Goal: Book appointment/travel/reservation

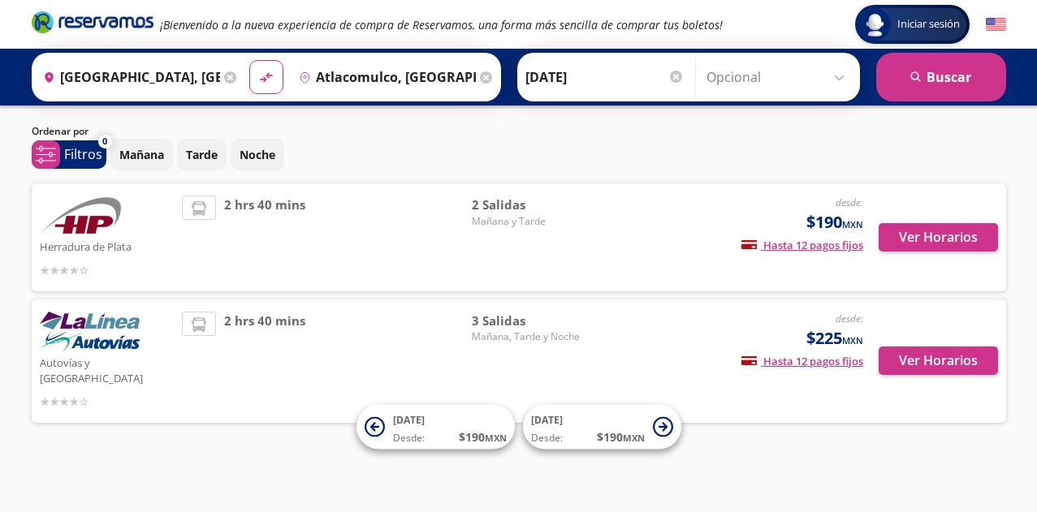
scroll to position [22, 0]
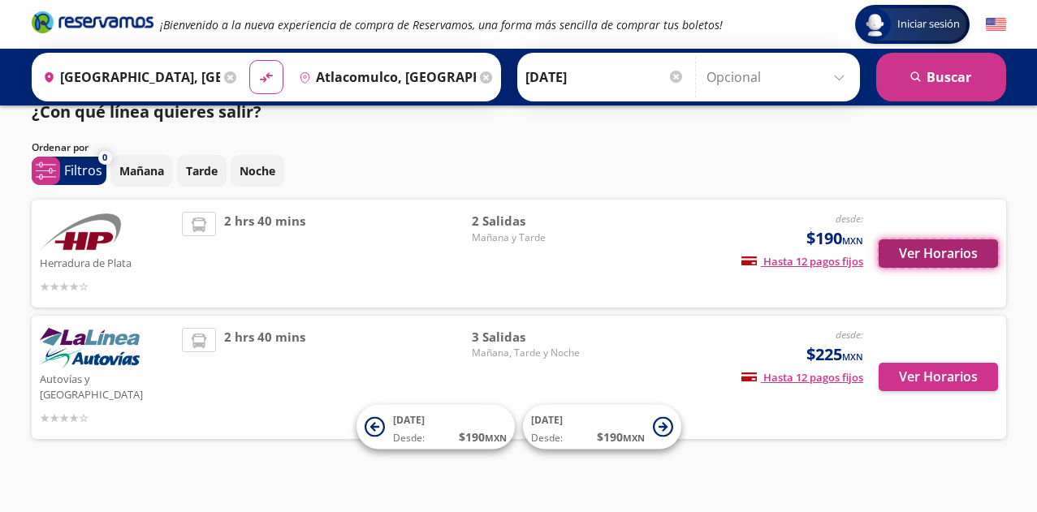
click at [911, 259] on button "Ver Horarios" at bounding box center [938, 254] width 119 height 28
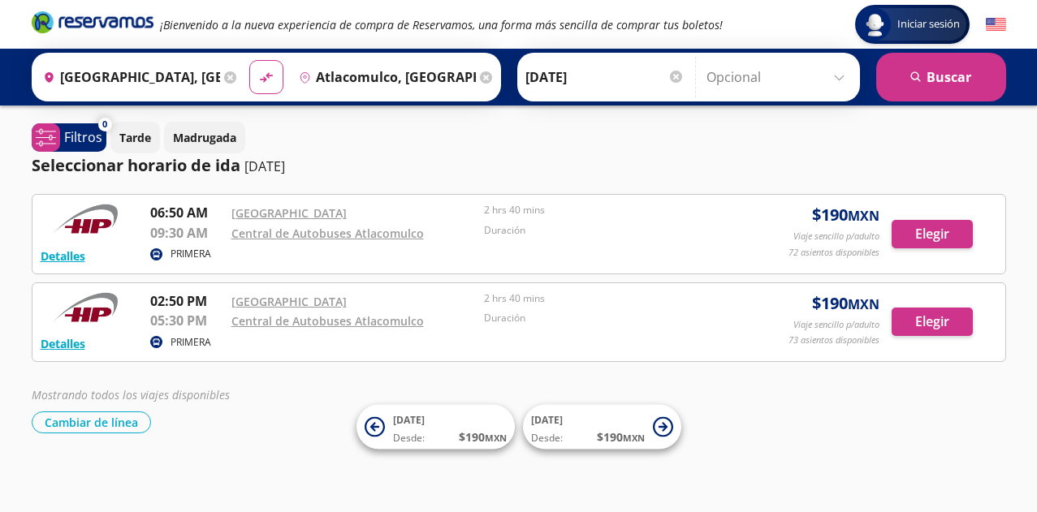
scroll to position [22, 0]
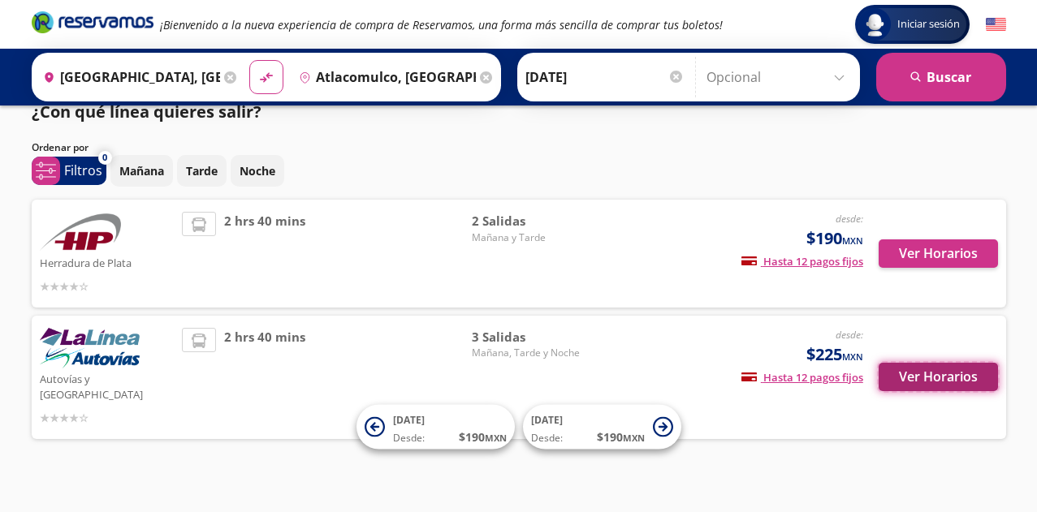
click at [936, 369] on button "Ver Horarios" at bounding box center [938, 377] width 119 height 28
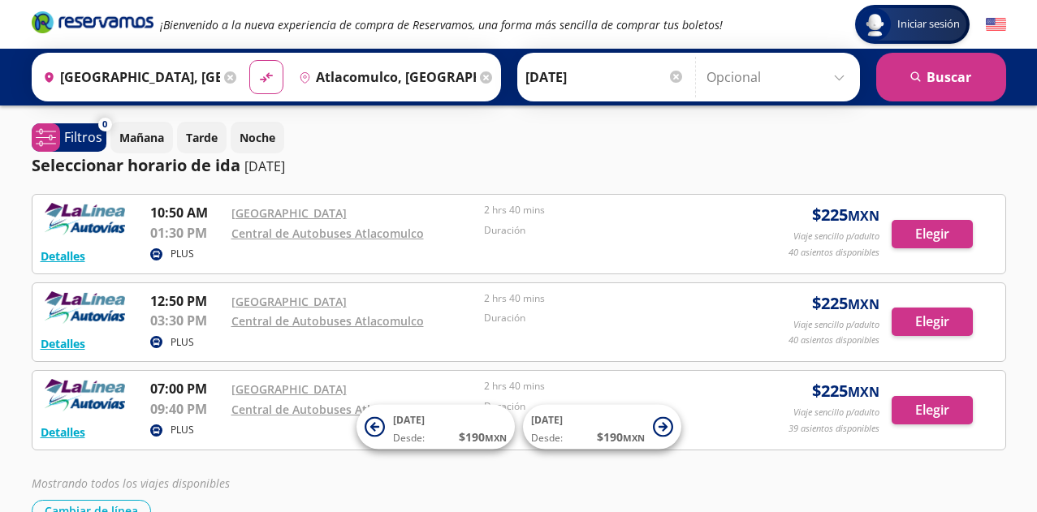
scroll to position [90, 0]
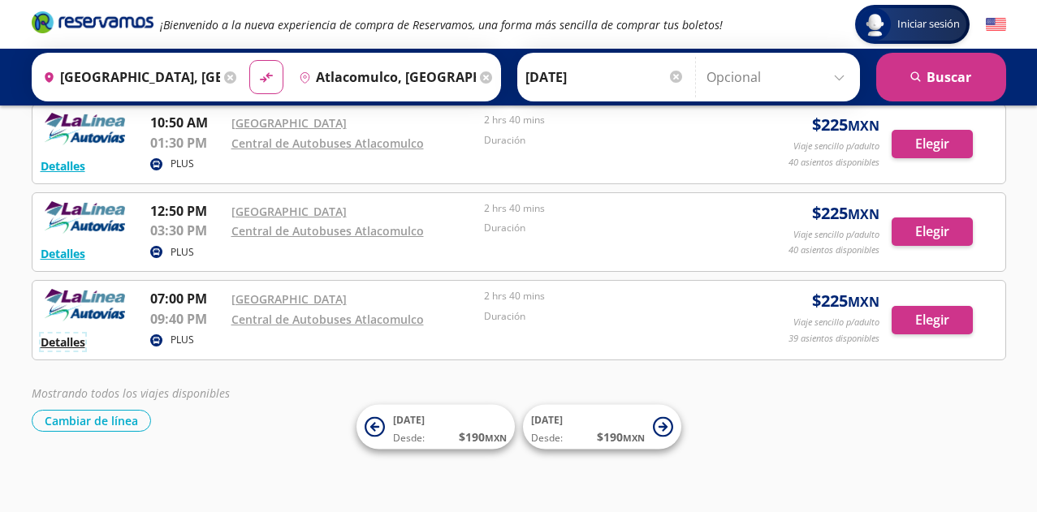
click at [63, 341] on button "Detalles" at bounding box center [63, 342] width 45 height 17
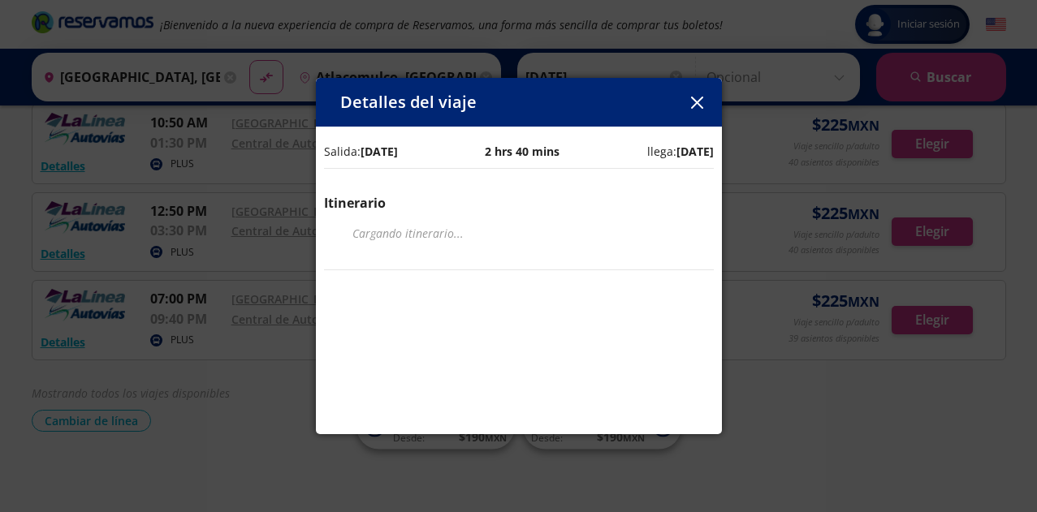
click at [705, 103] on button "button" at bounding box center [697, 102] width 24 height 24
